Goal: Information Seeking & Learning: Learn about a topic

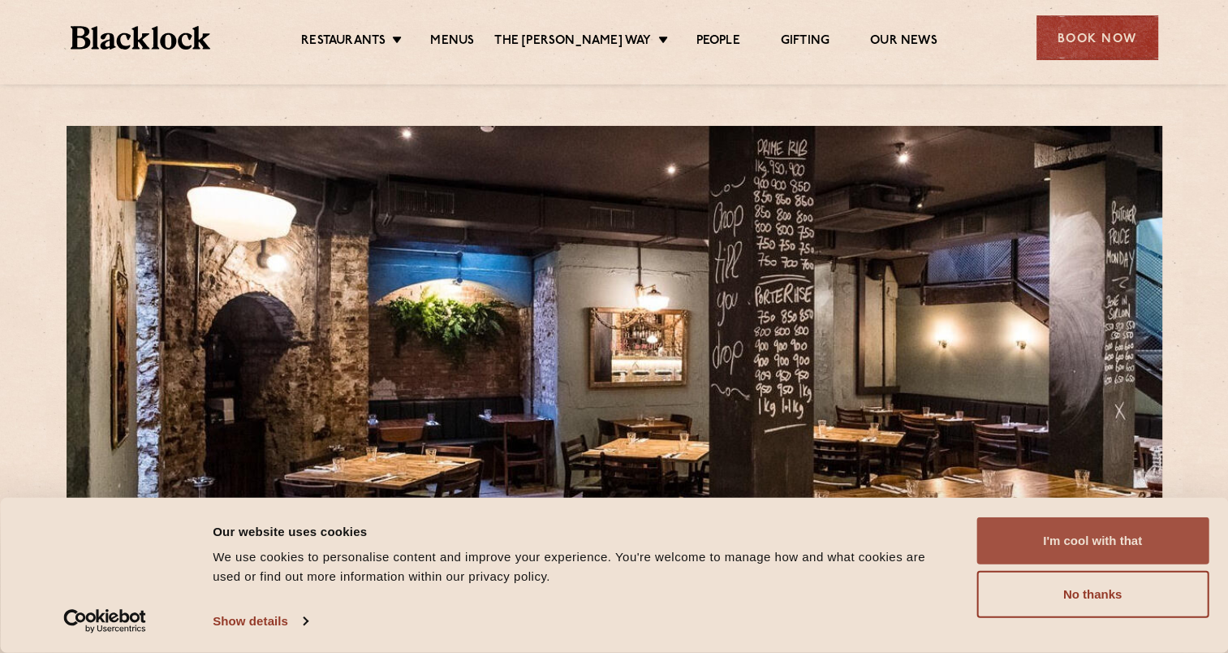
click at [1030, 546] on button "I'm cool with that" at bounding box center [1093, 540] width 232 height 47
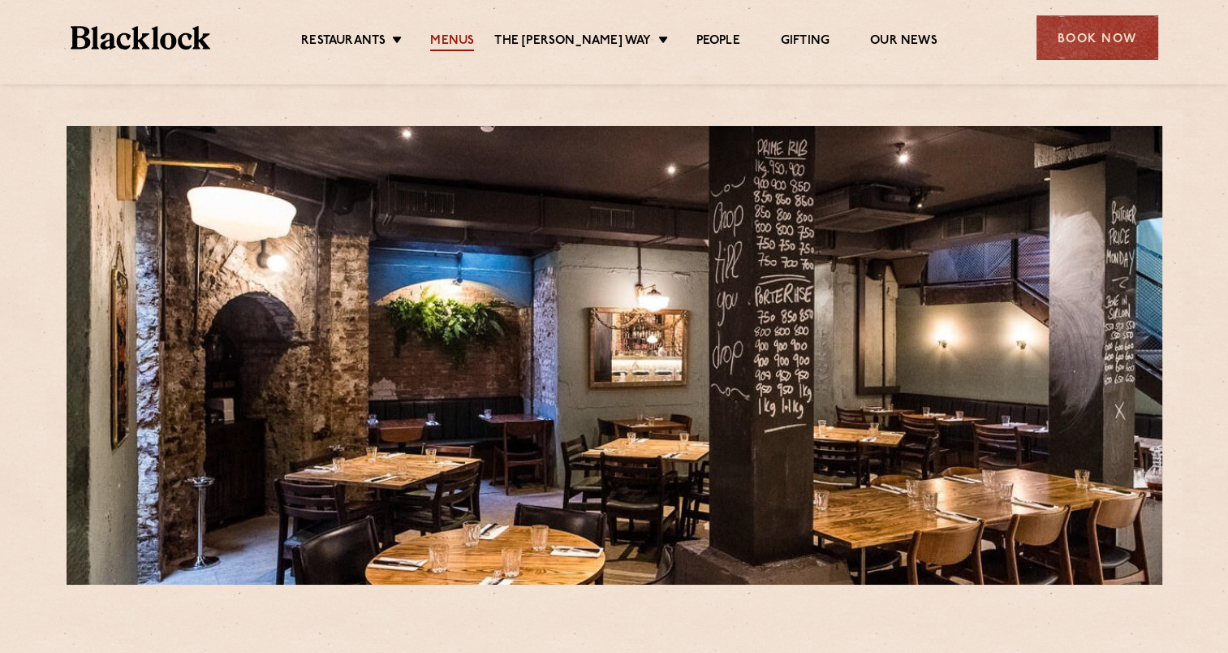
click at [453, 44] on link "Menus" at bounding box center [452, 42] width 44 height 18
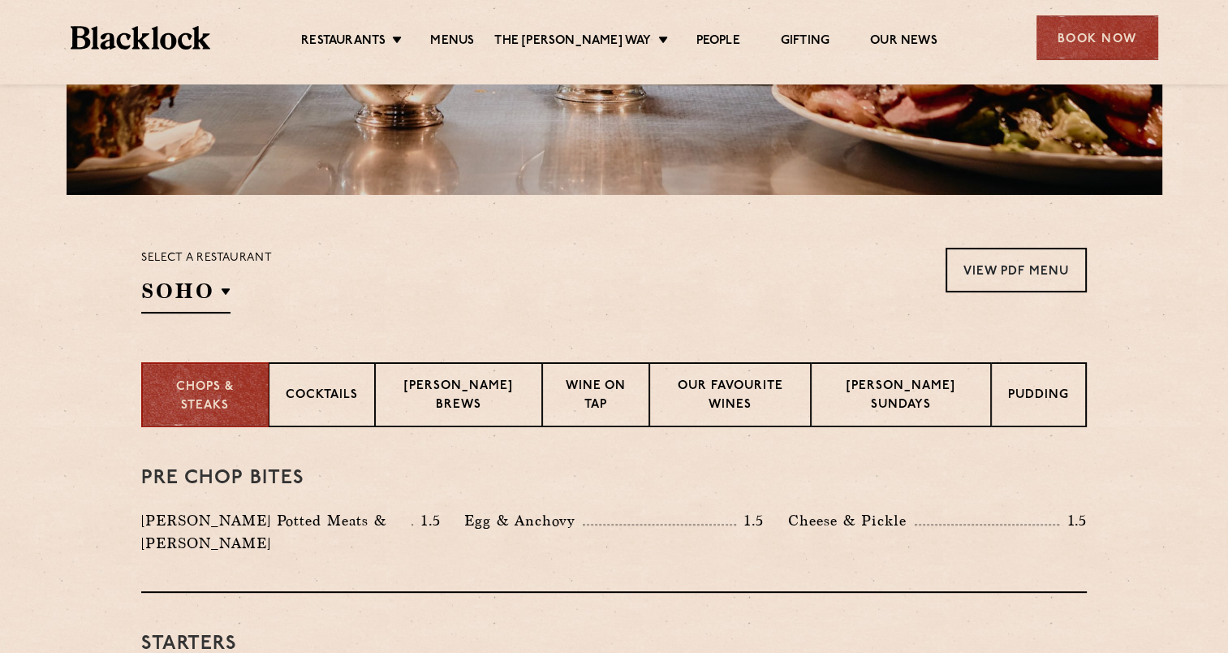
scroll to position [422, 0]
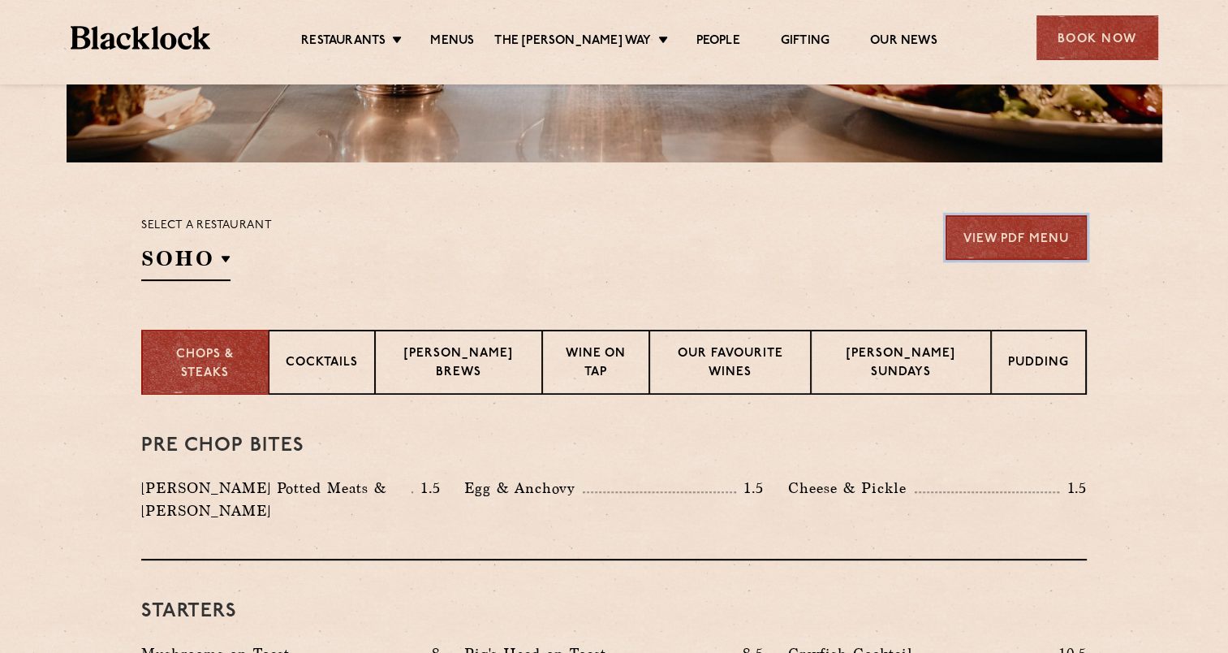
click at [1010, 233] on link "View PDF Menu" at bounding box center [1016, 237] width 141 height 45
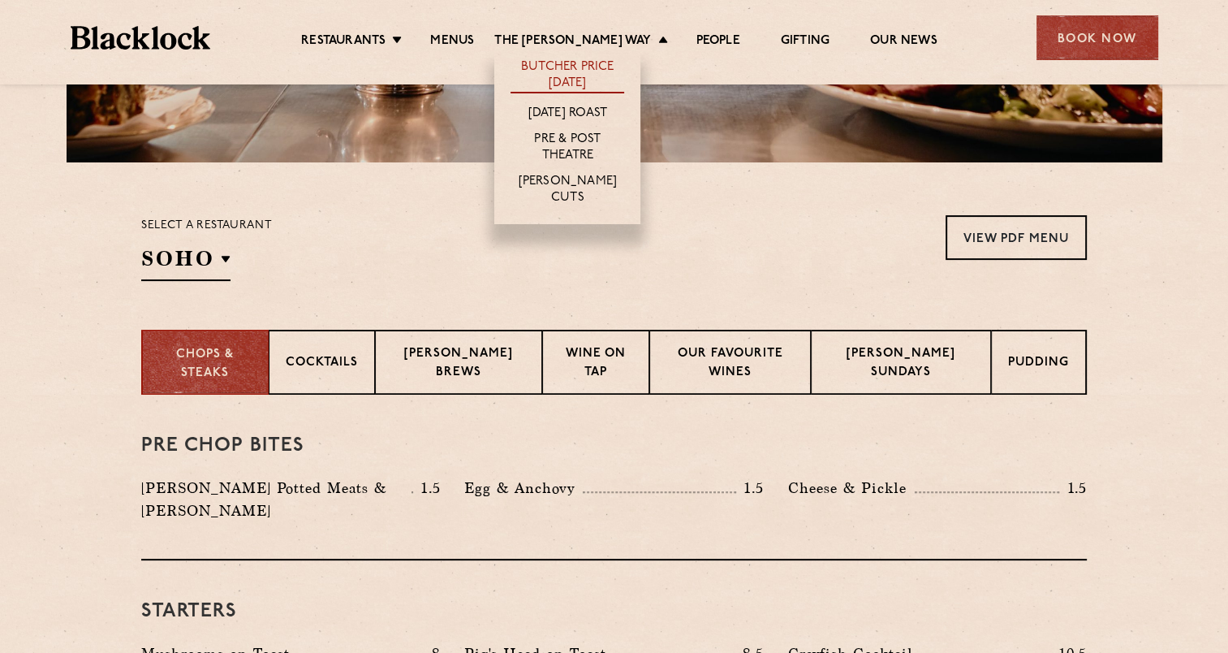
click at [572, 77] on link "Butcher Price [DATE]" at bounding box center [568, 76] width 114 height 34
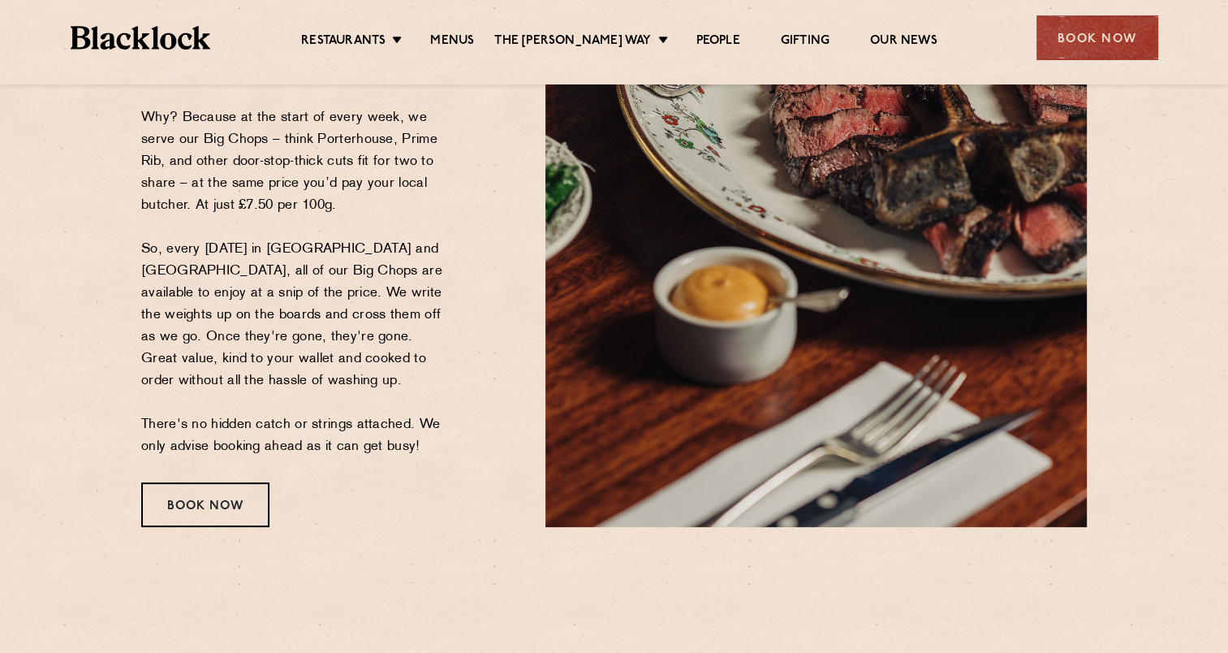
scroll to position [313, 0]
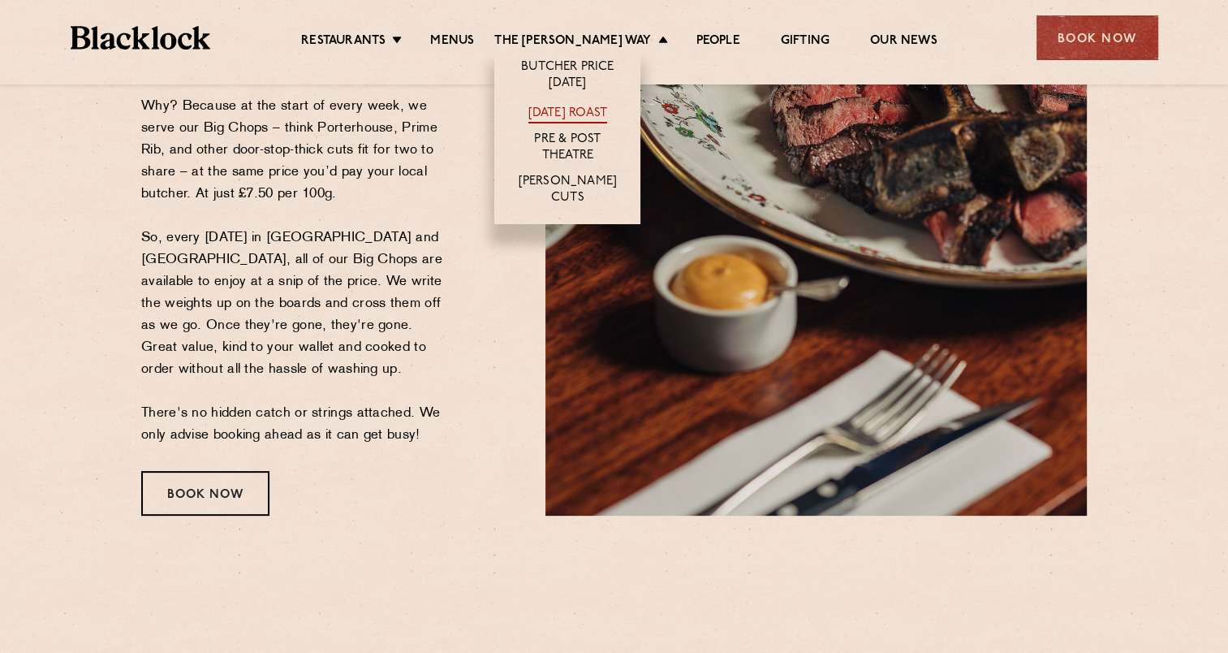
click at [560, 114] on link "[DATE] Roast" at bounding box center [568, 115] width 79 height 18
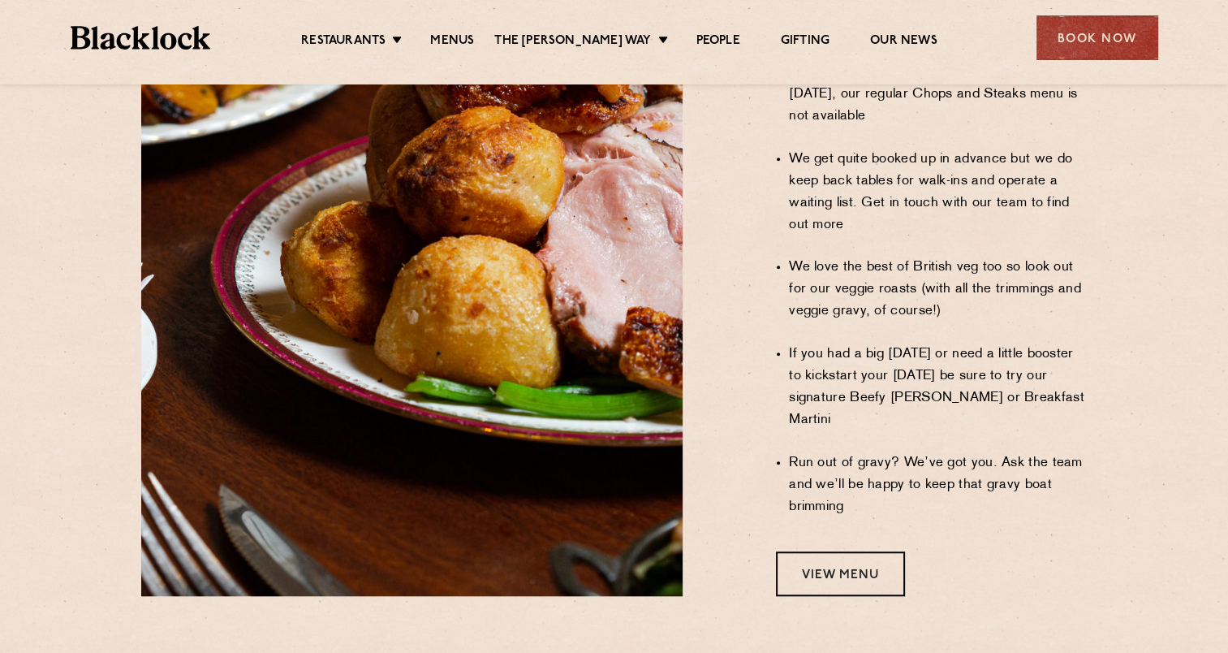
scroll to position [1310, 0]
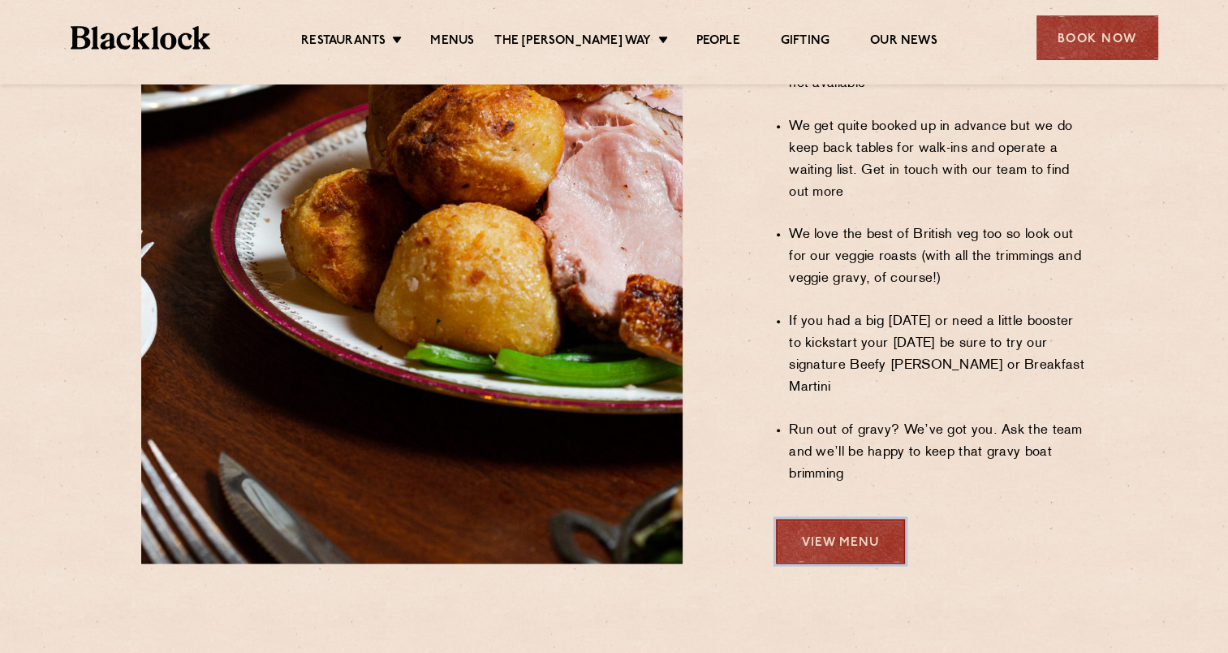
click at [809, 519] on link "View Menu" at bounding box center [840, 541] width 129 height 45
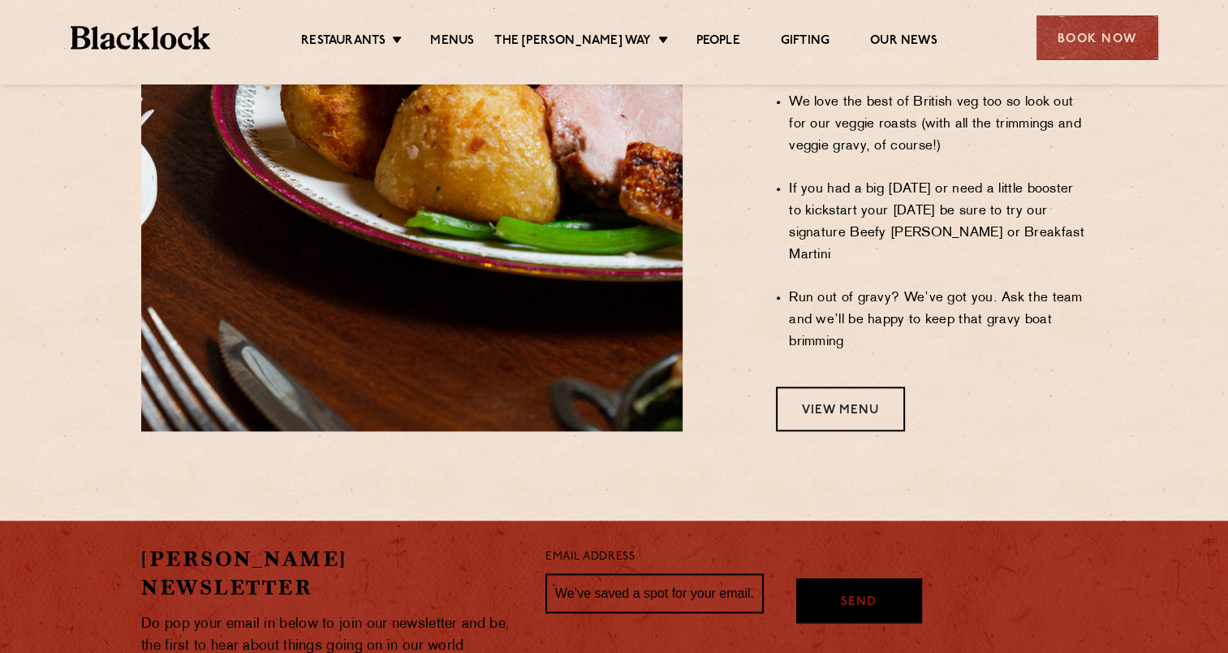
scroll to position [1475, 0]
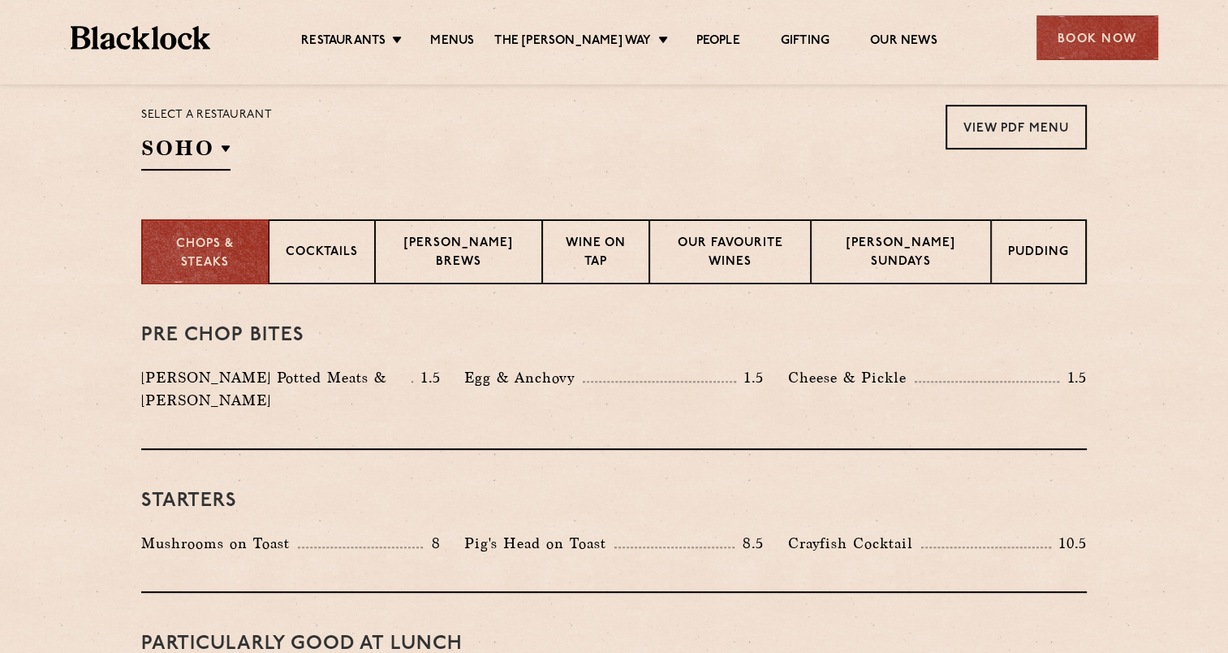
scroll to position [518, 0]
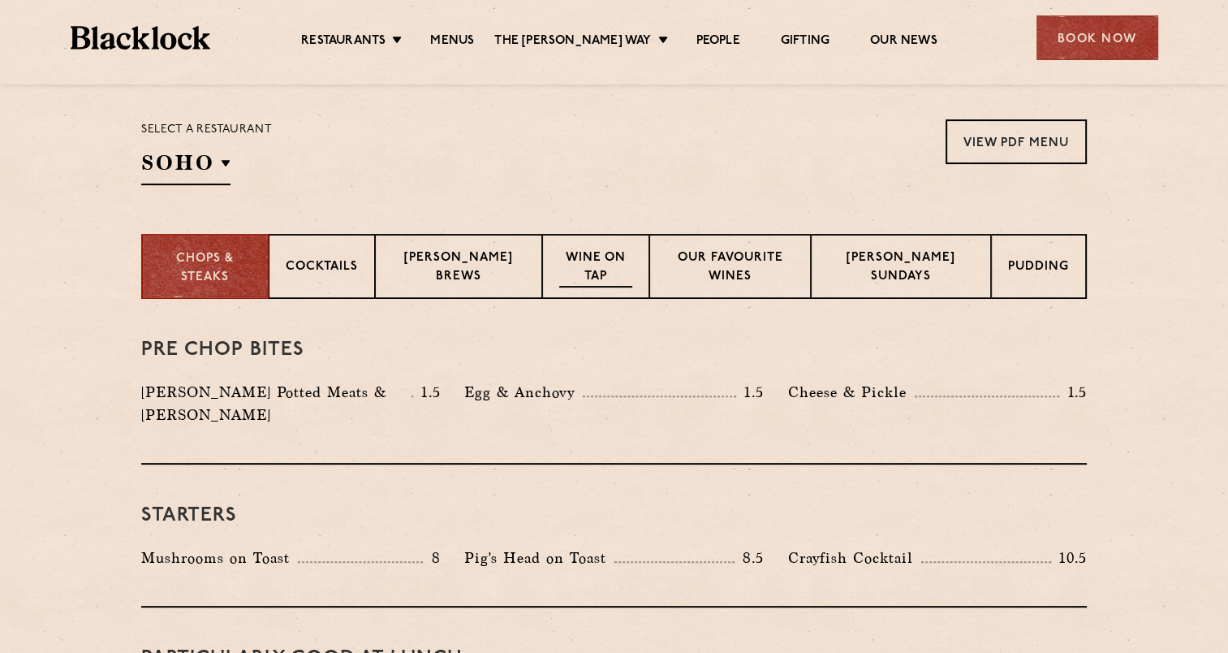
click at [608, 259] on p "Wine on Tap" at bounding box center [595, 268] width 72 height 38
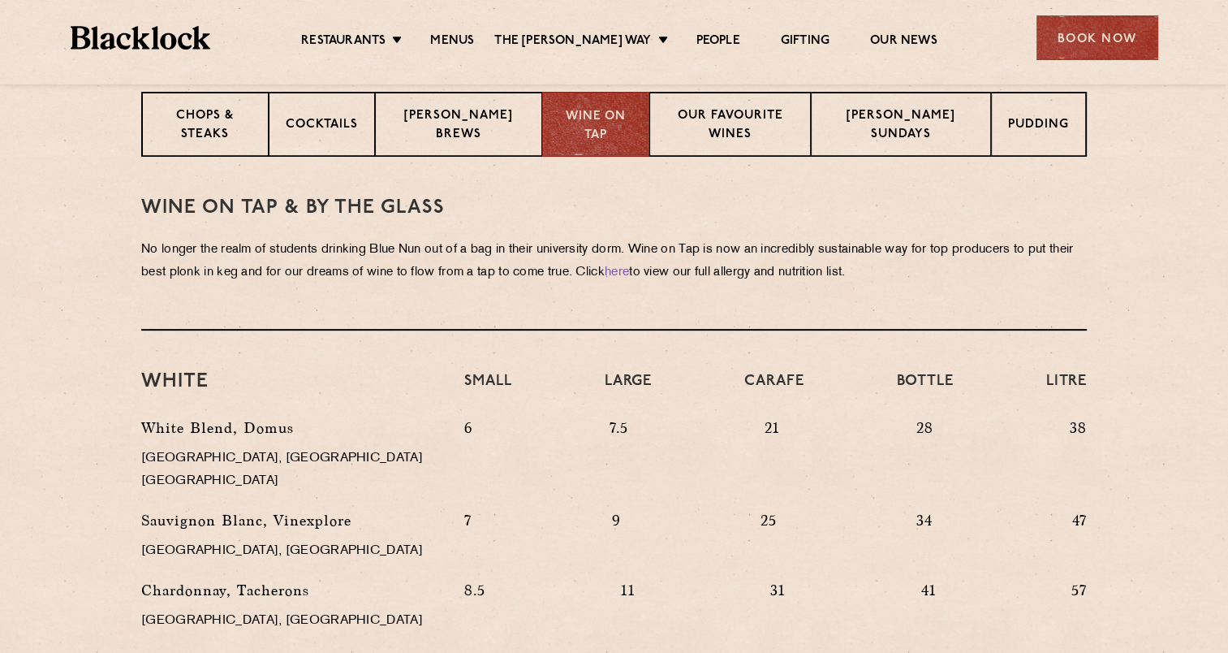
scroll to position [658, 0]
click at [1029, 118] on p "Pudding" at bounding box center [1039, 128] width 61 height 20
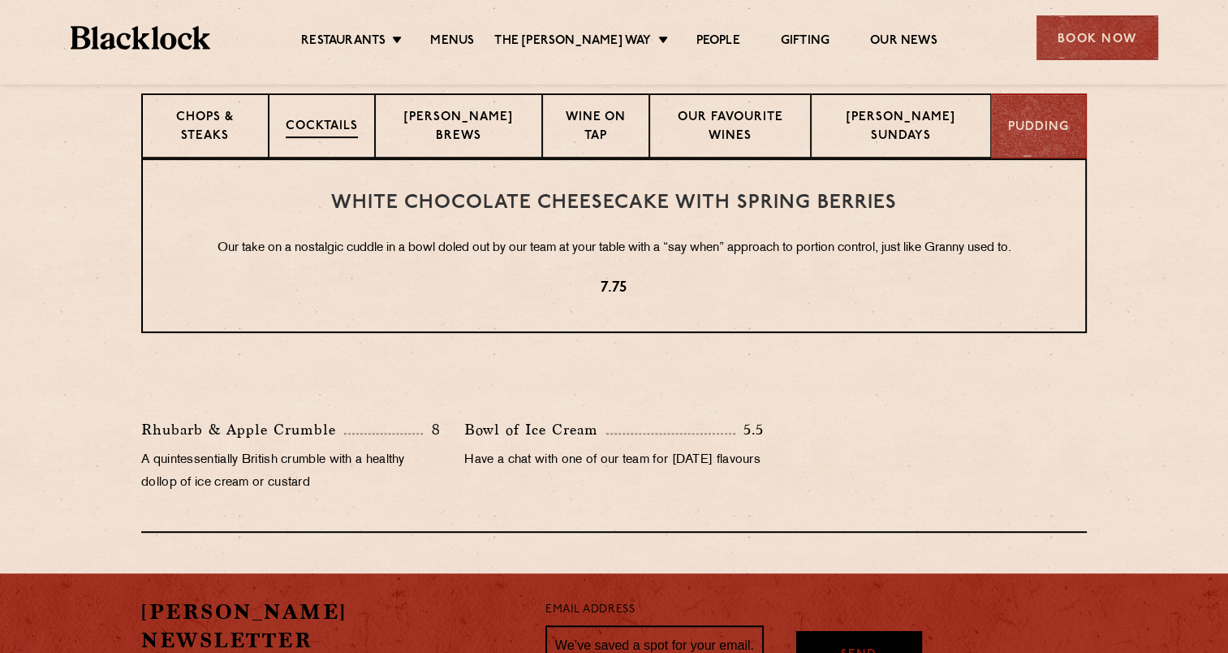
click at [319, 122] on p "Cocktails" at bounding box center [322, 128] width 72 height 20
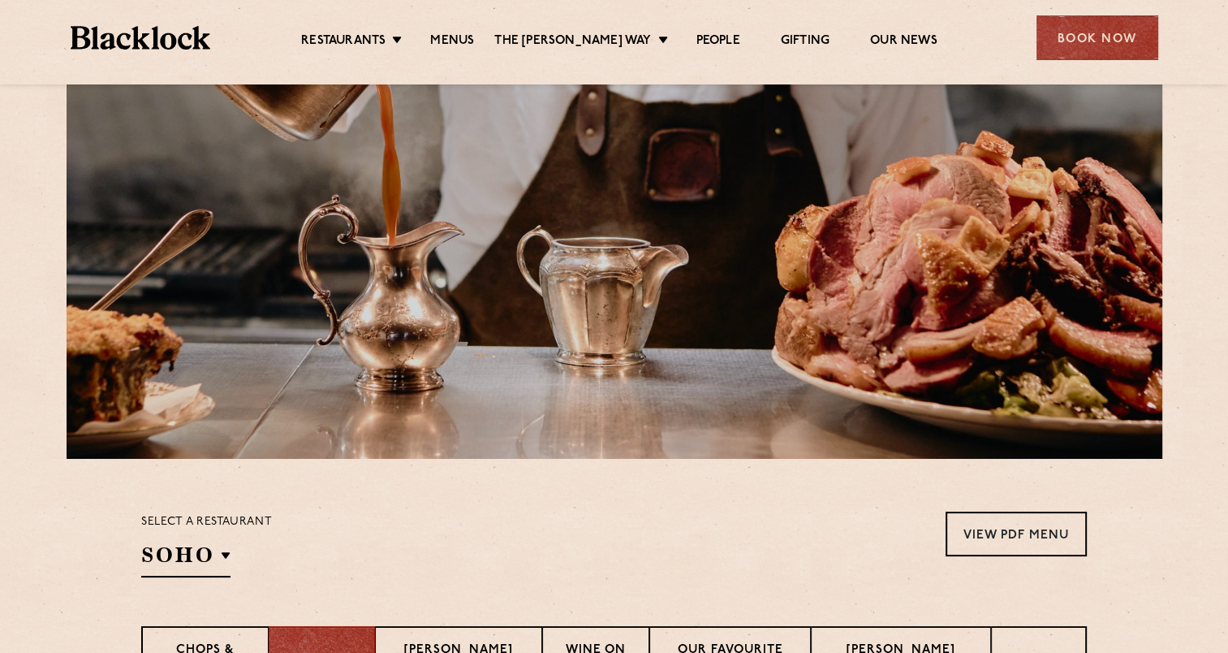
scroll to position [0, 0]
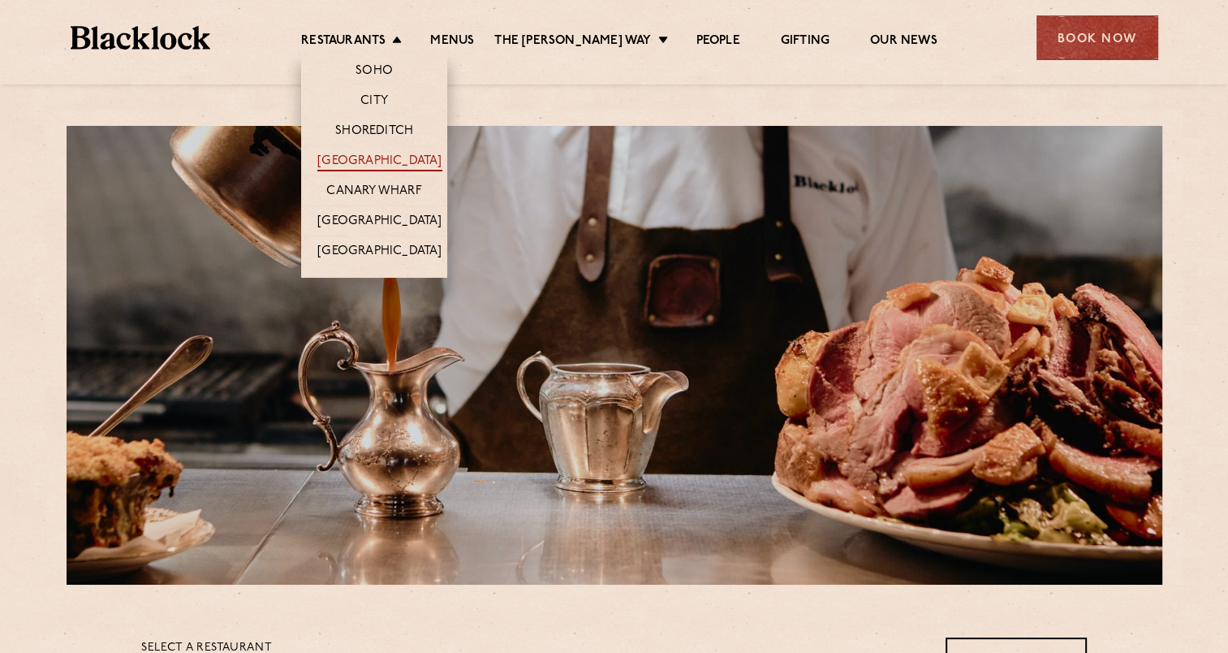
click at [399, 162] on link "[GEOGRAPHIC_DATA]" at bounding box center [379, 162] width 124 height 18
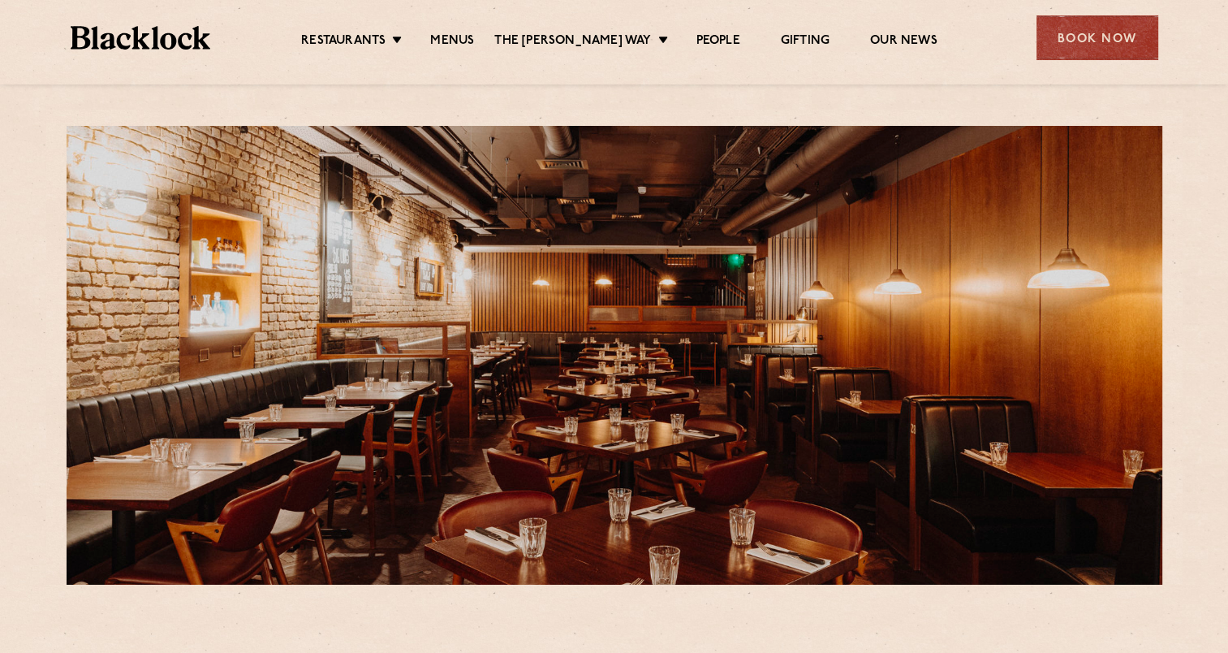
scroll to position [571, 0]
